Goal: Transaction & Acquisition: Purchase product/service

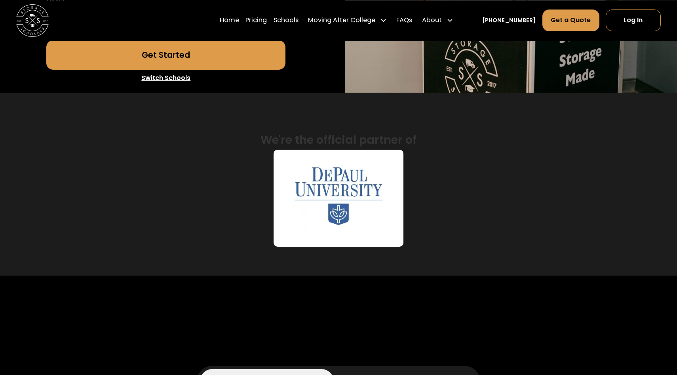
scroll to position [318, 0]
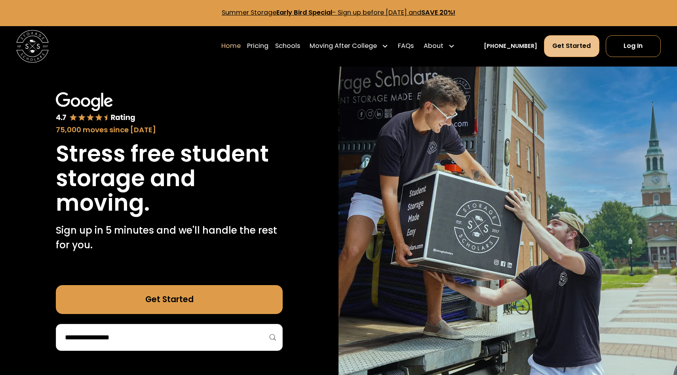
click at [584, 42] on link "Get Started" at bounding box center [571, 46] width 55 height 22
